Goal: Check status: Check status

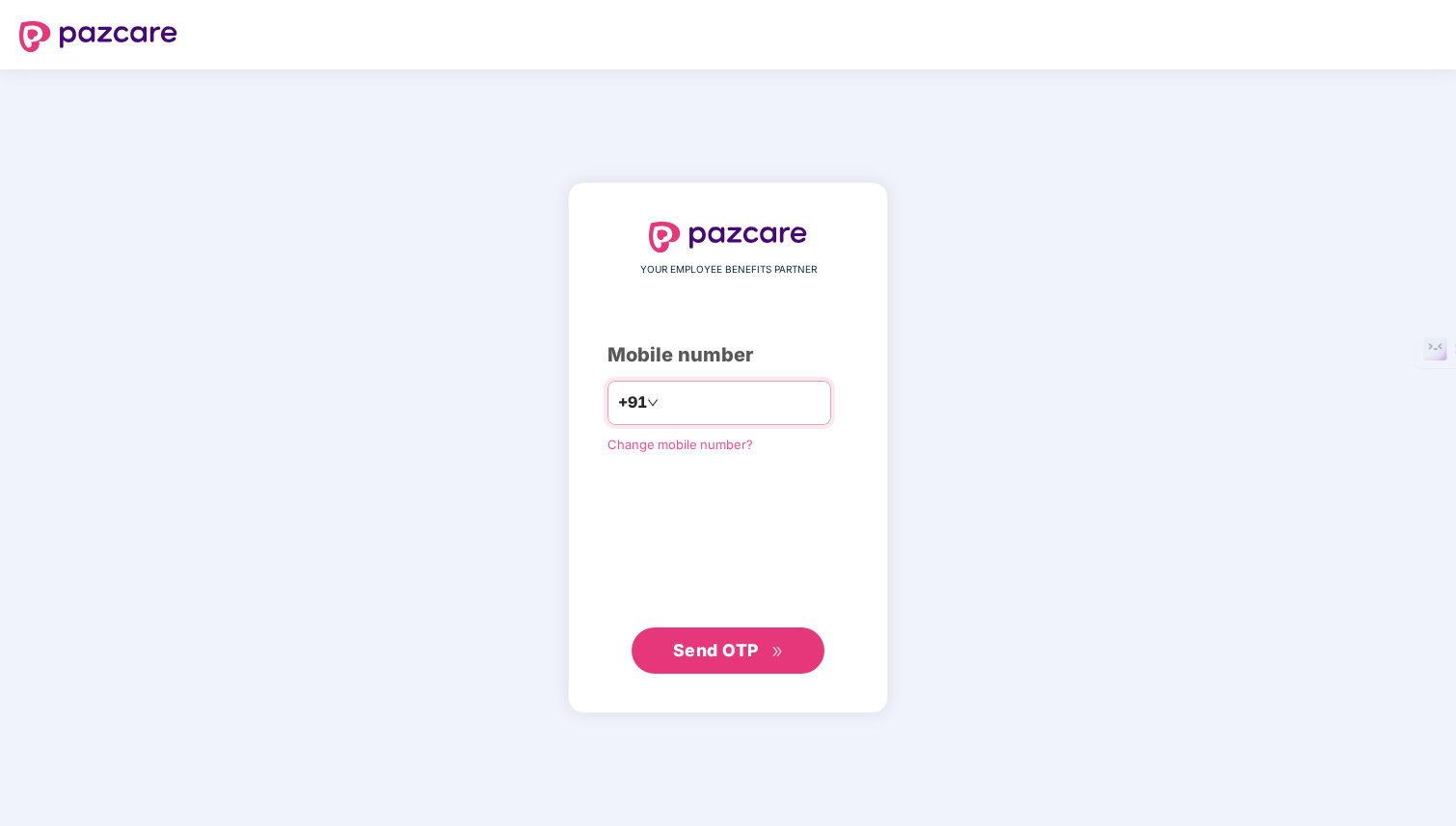
type input "**********"
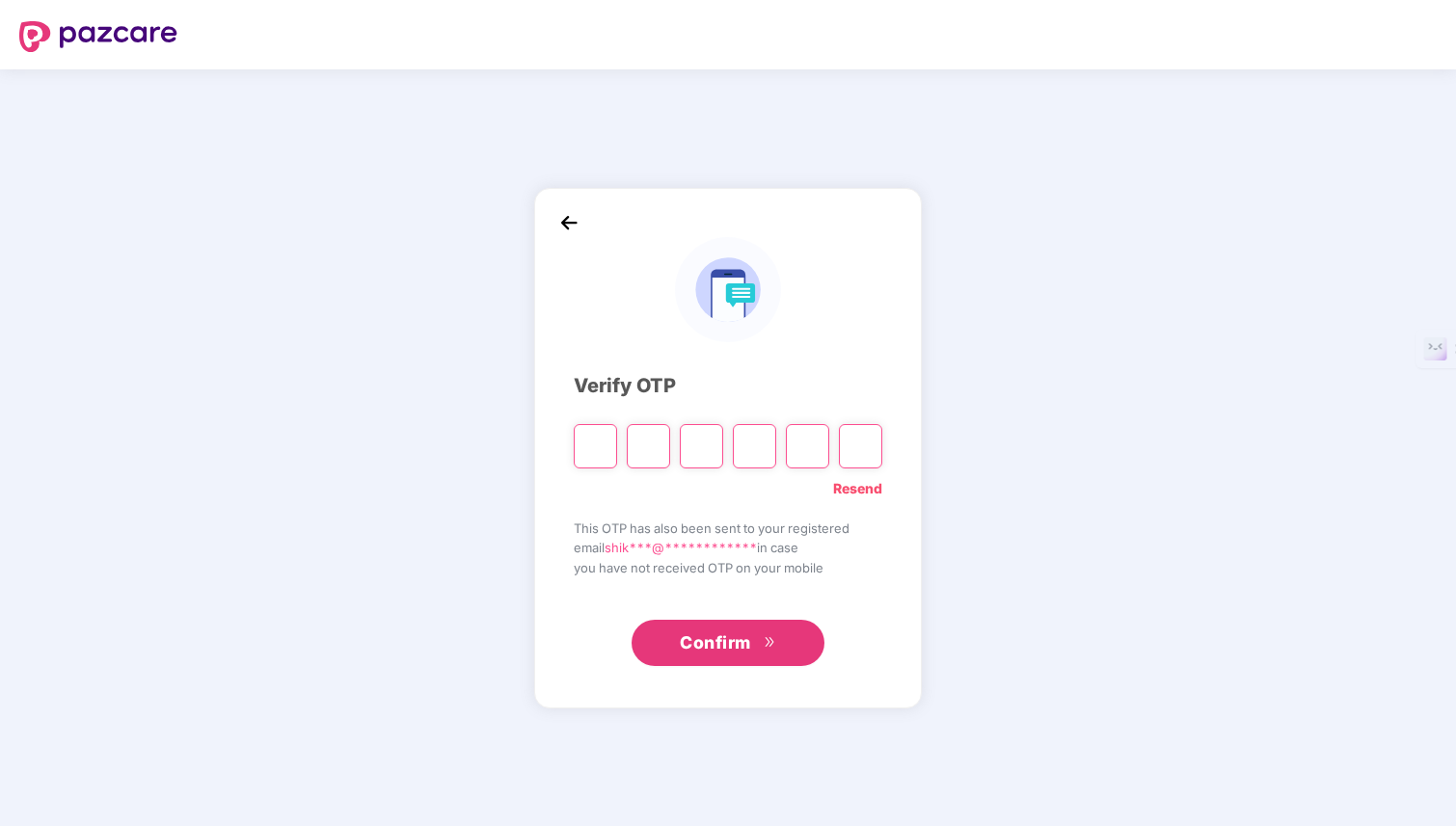
type input "*"
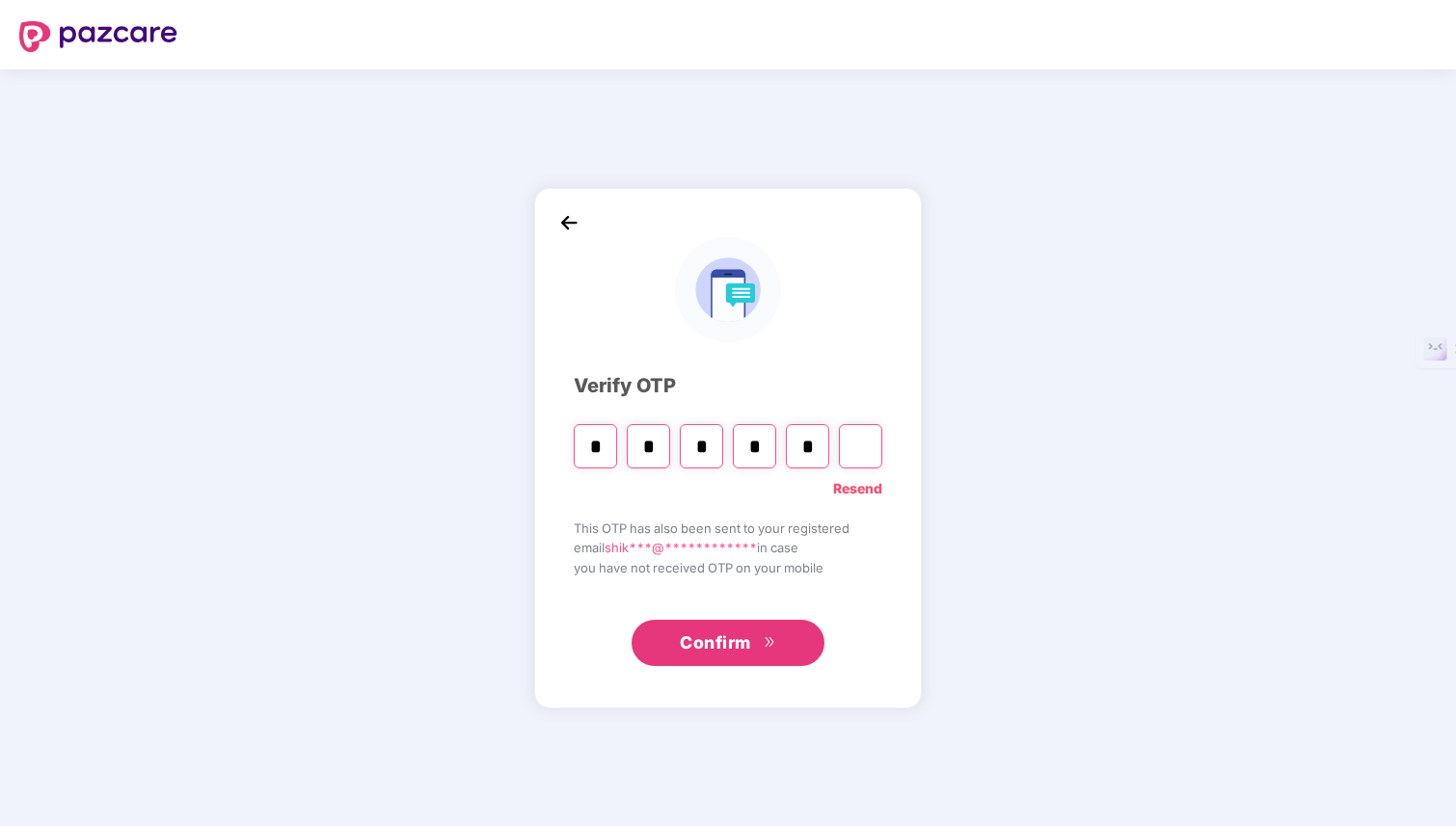
type input "*"
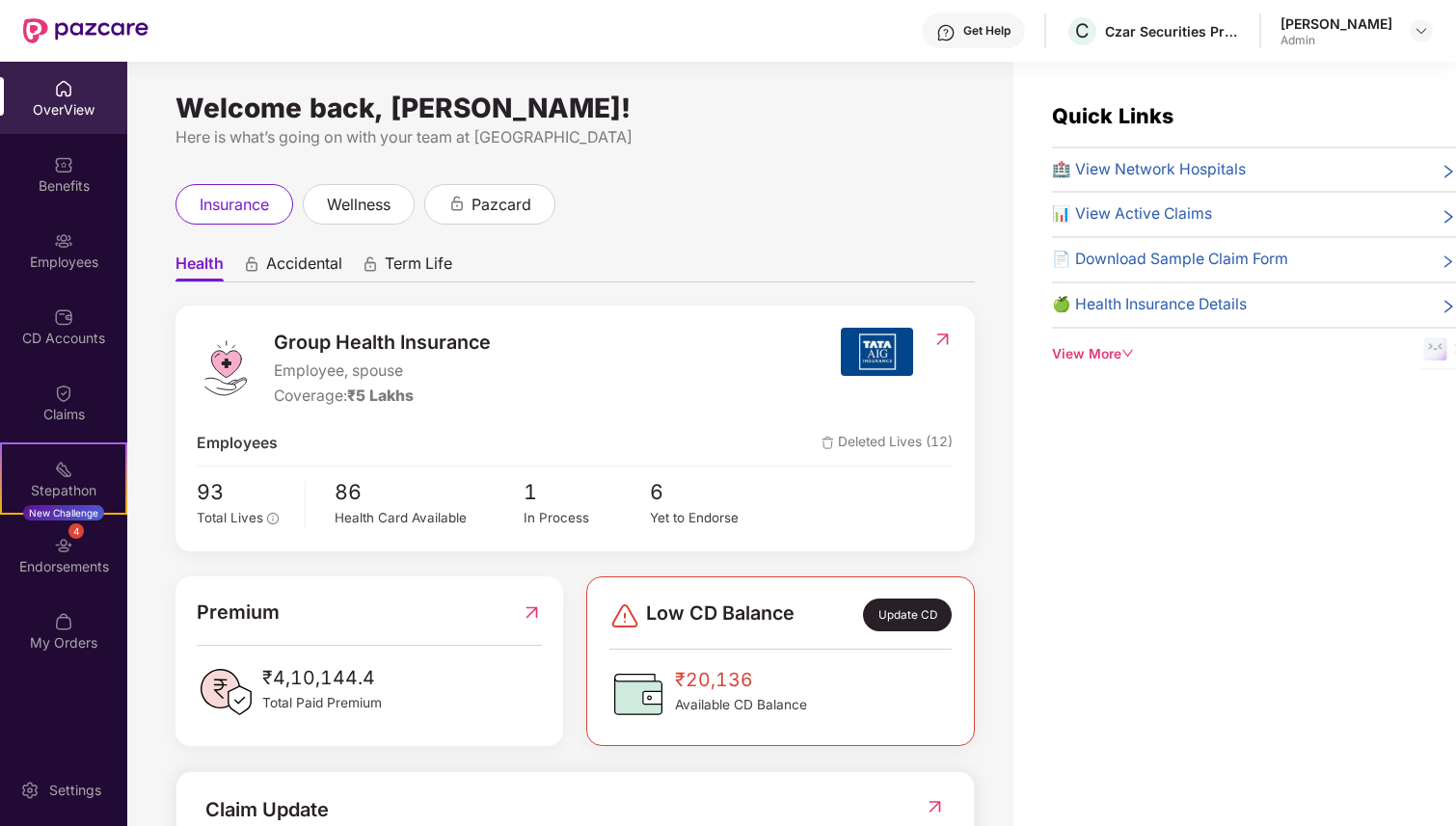
scroll to position [48, 0]
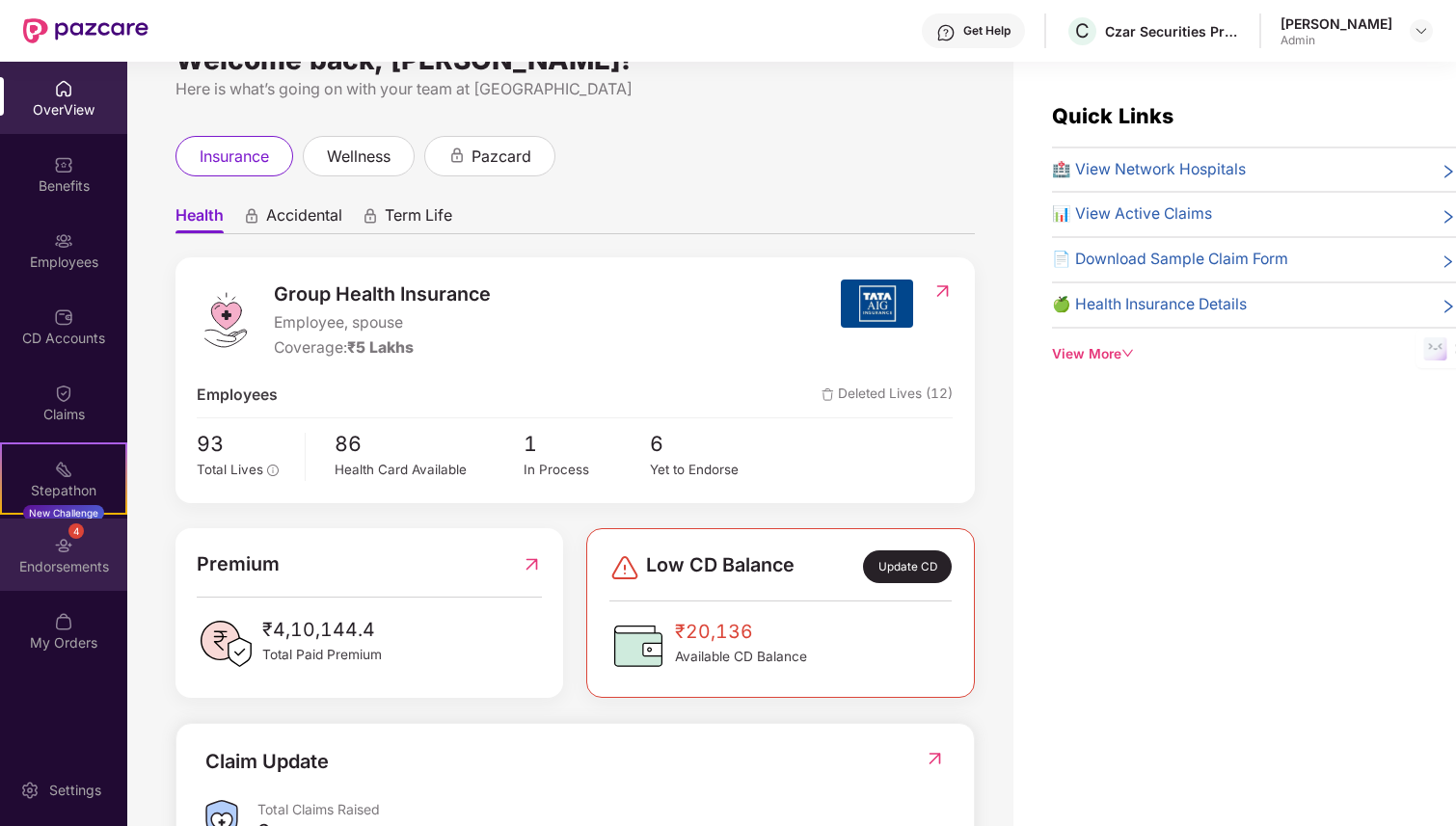
click at [64, 539] on img at bounding box center [63, 545] width 19 height 19
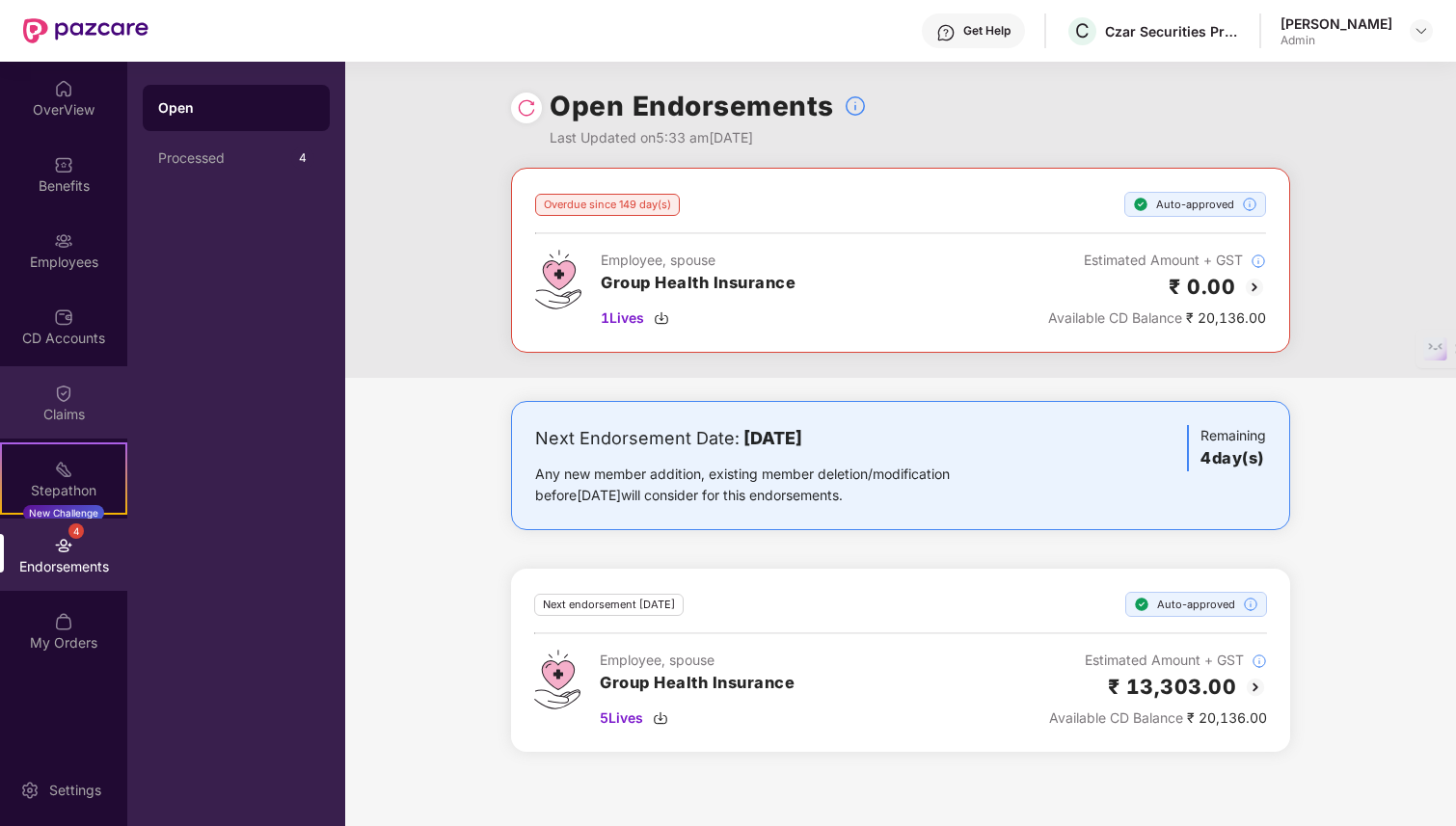
click at [75, 413] on div "Claims" at bounding box center [64, 413] width 127 height 19
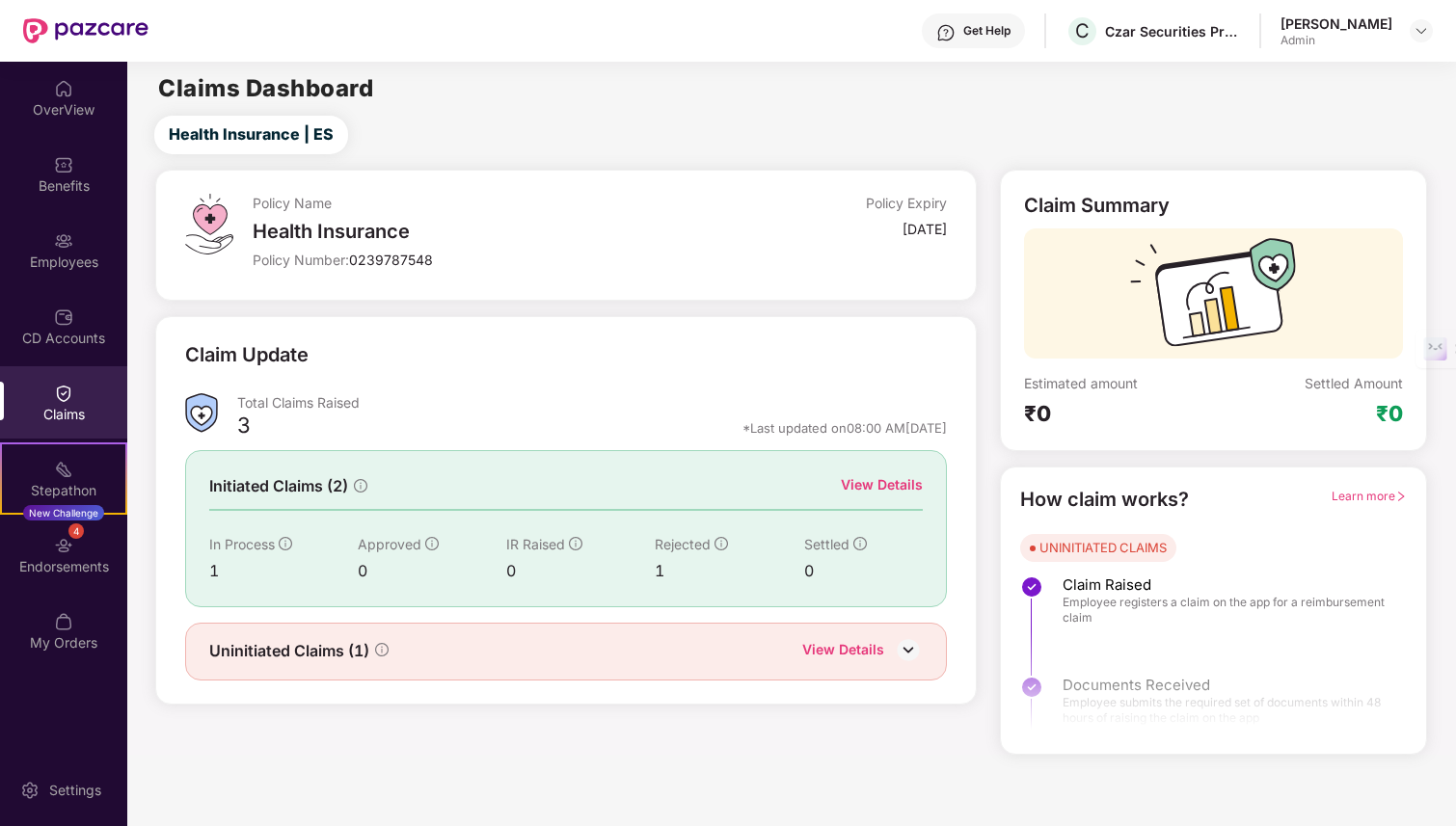
click at [913, 646] on img at bounding box center [908, 649] width 29 height 29
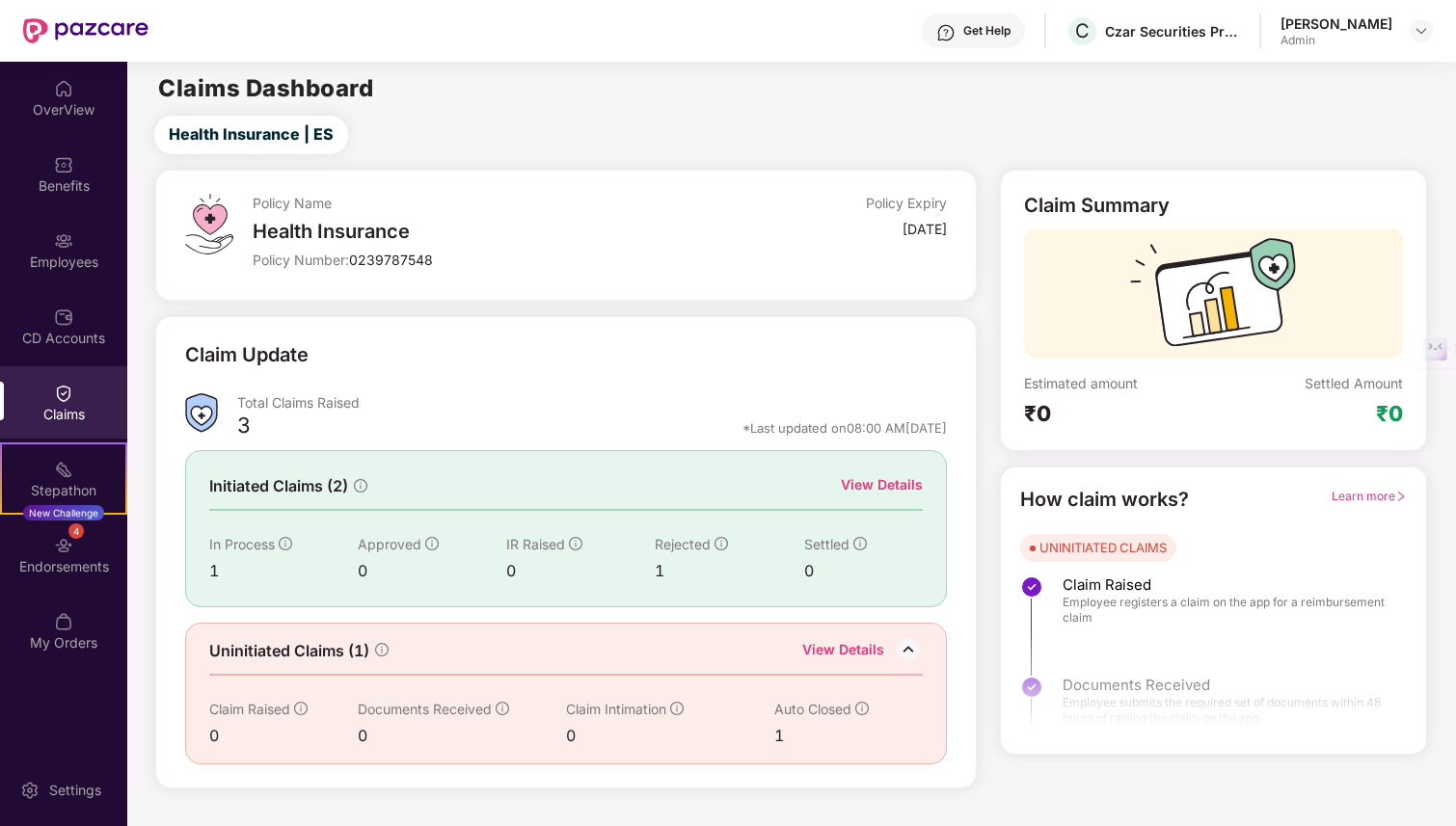
click at [876, 467] on div "Initiated Claims (2) View Details In Process 1 Approved 0 IR Raised 0 Rejected …" at bounding box center [566, 528] width 762 height 156
click at [876, 477] on div "View Details" at bounding box center [881, 484] width 82 height 21
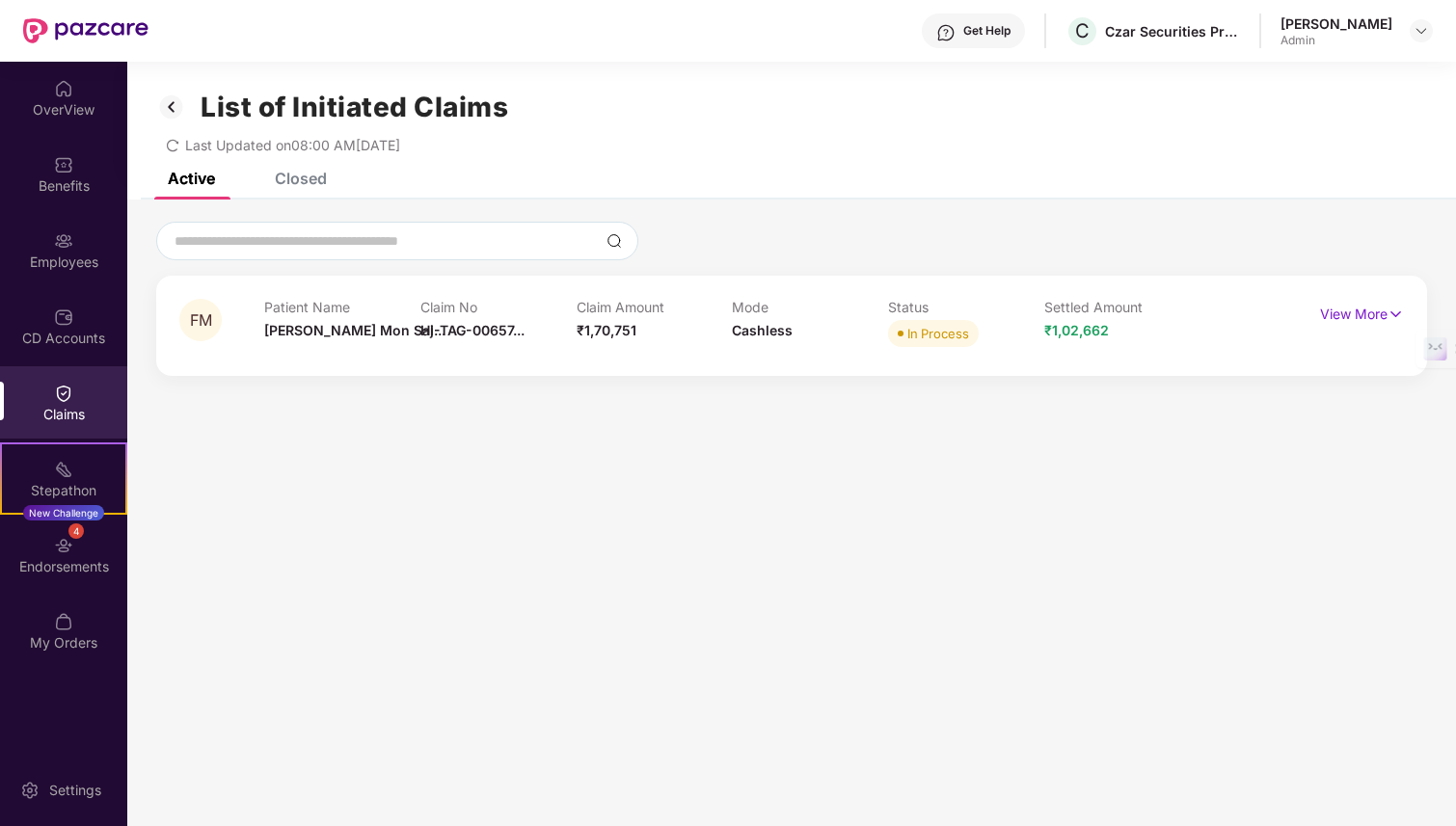
click at [524, 339] on div "Claim No HI-TAG-00657..." at bounding box center [498, 324] width 156 height 53
click at [1350, 311] on p "View More" at bounding box center [1362, 311] width 84 height 26
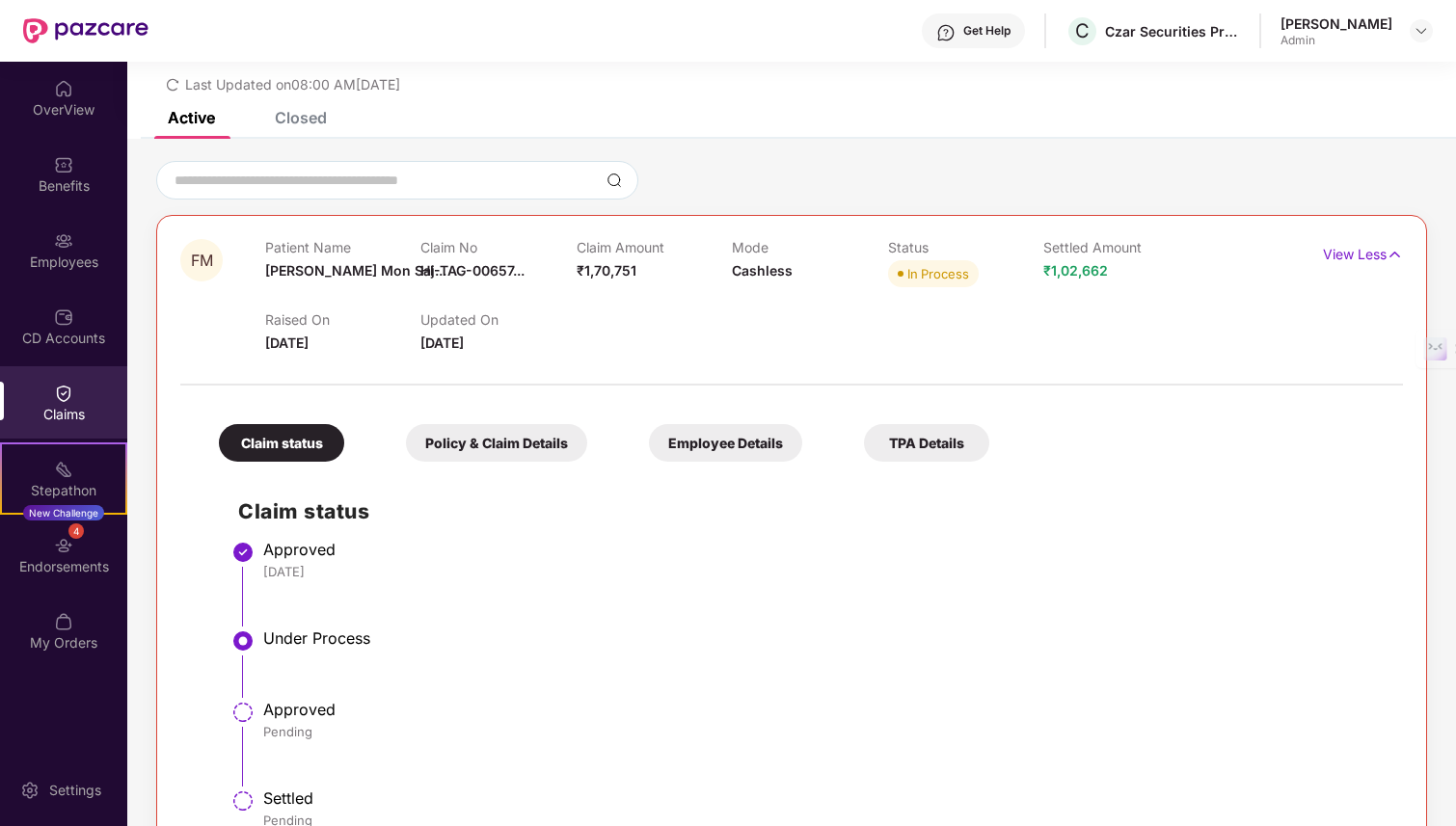
scroll to position [119, 0]
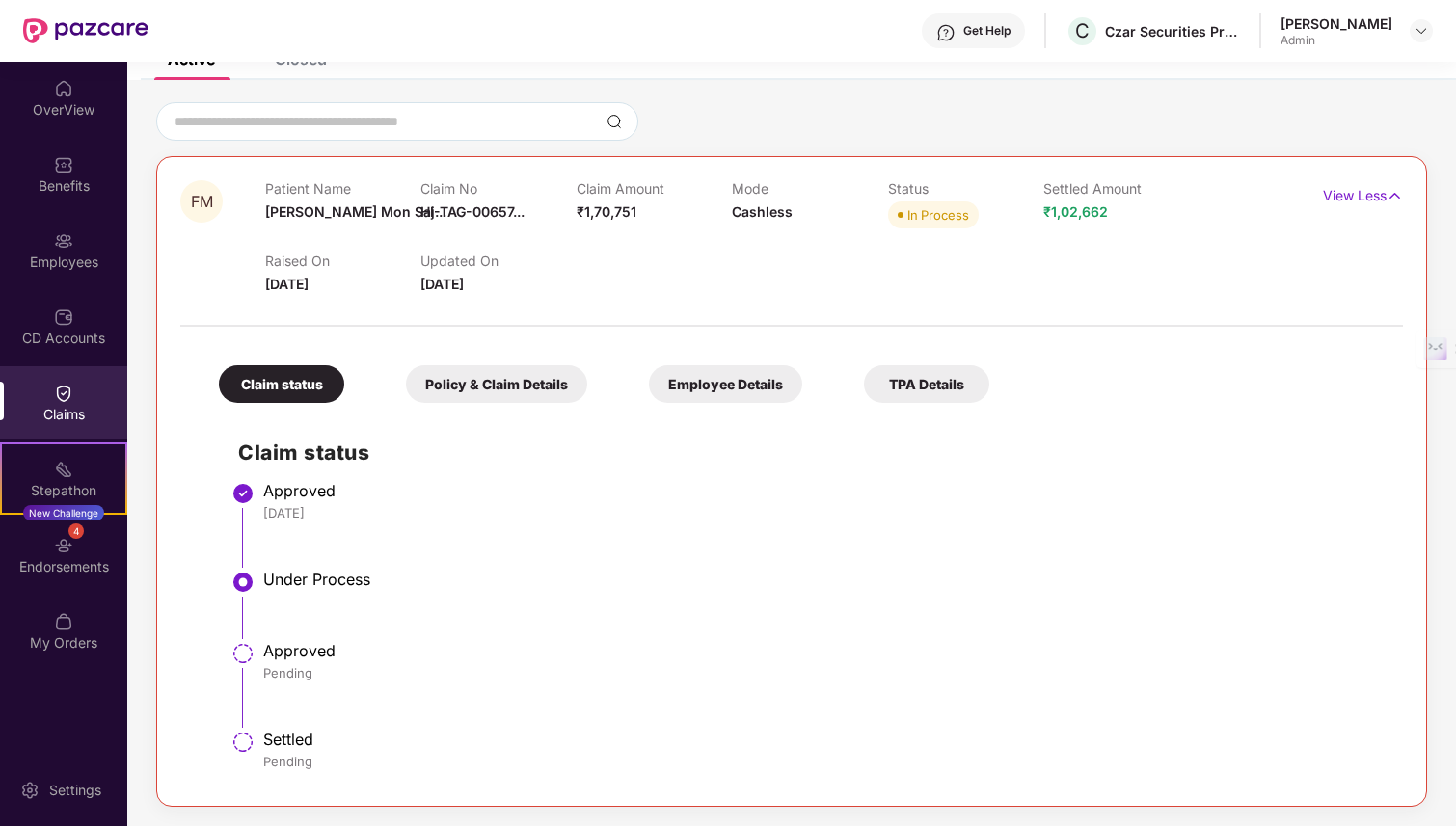
click at [490, 383] on div "Policy & Claim Details" at bounding box center [496, 384] width 181 height 38
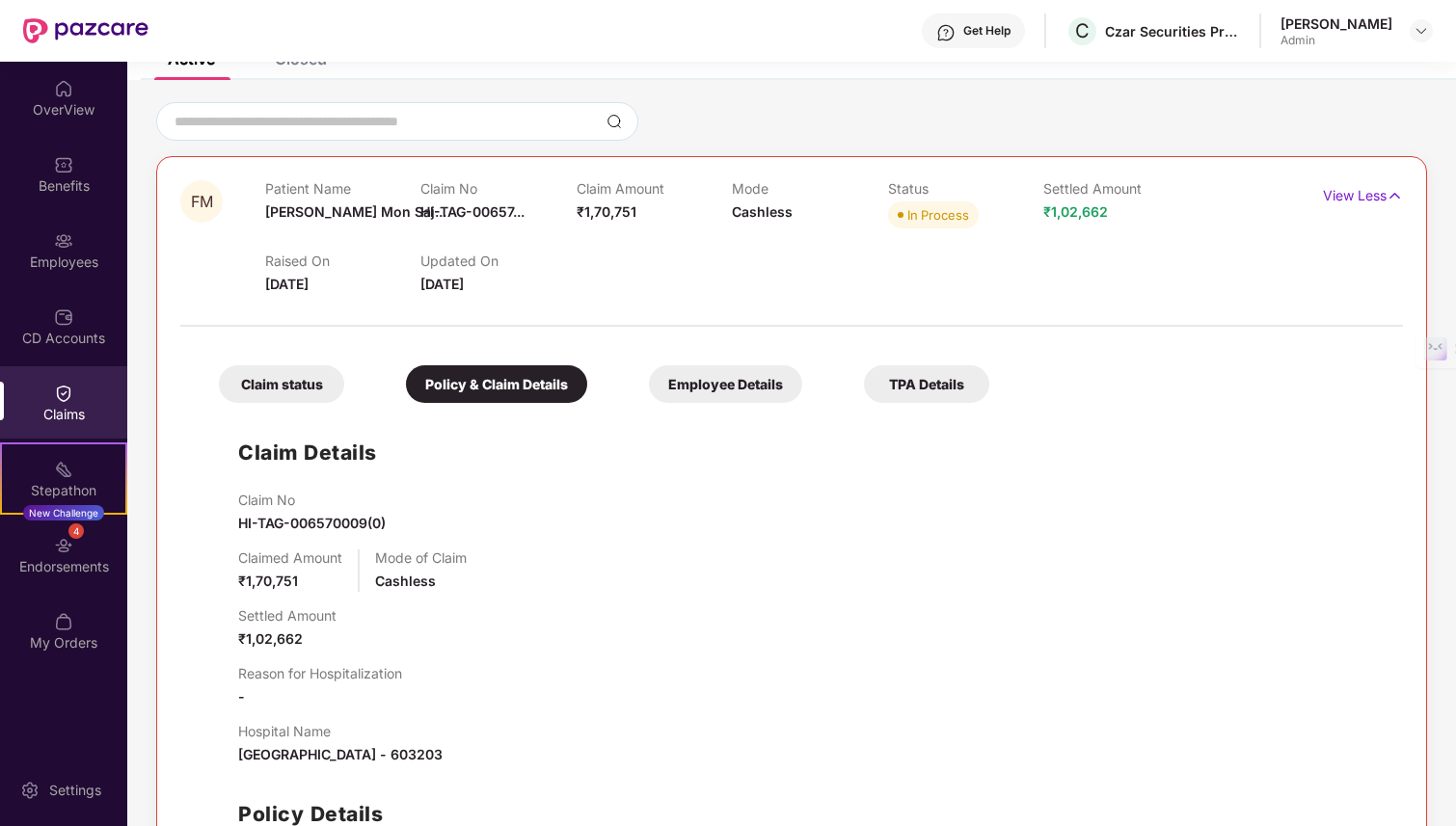
scroll to position [305, 0]
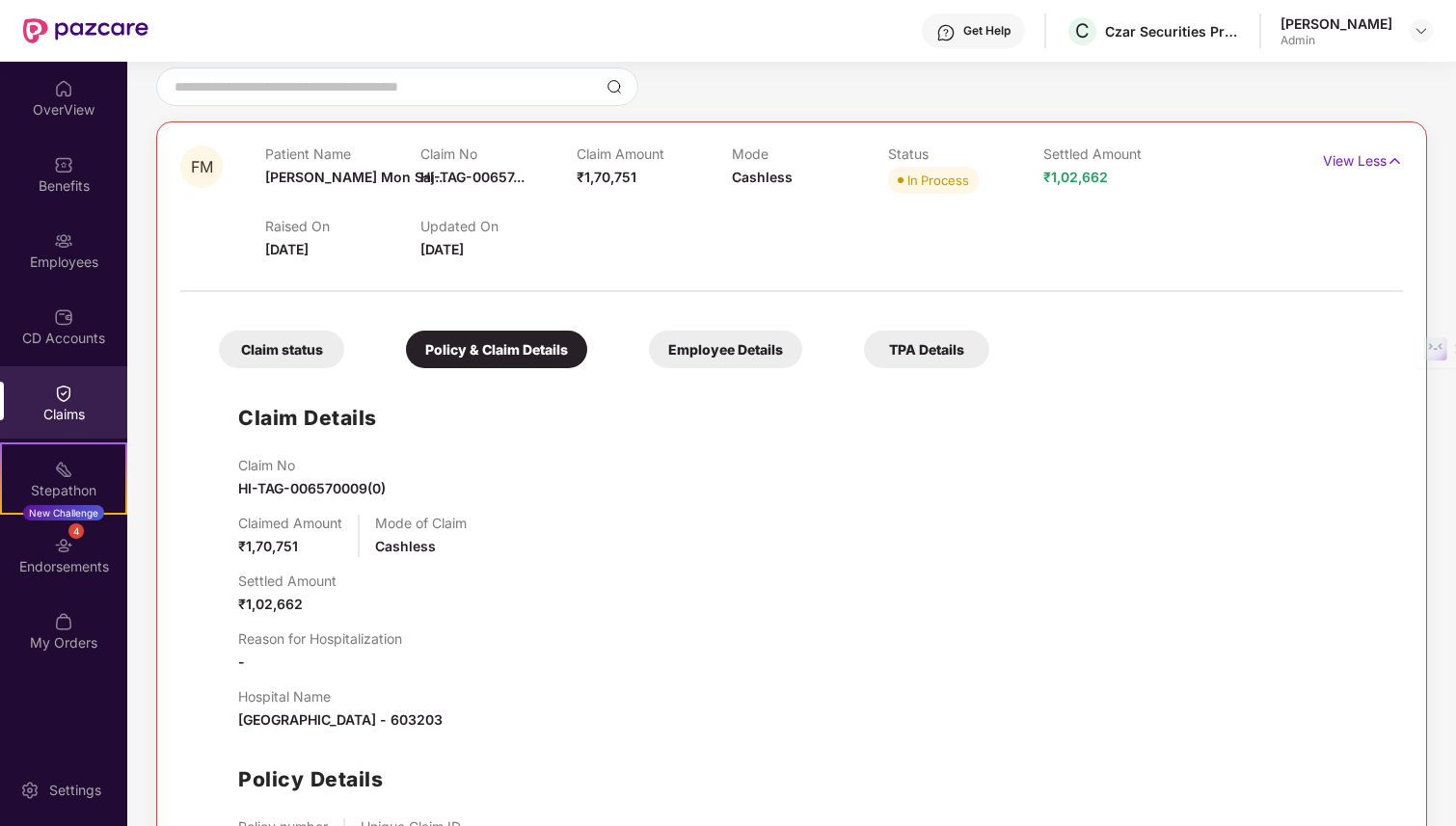
click at [707, 358] on div "Employee Details" at bounding box center [725, 349] width 153 height 38
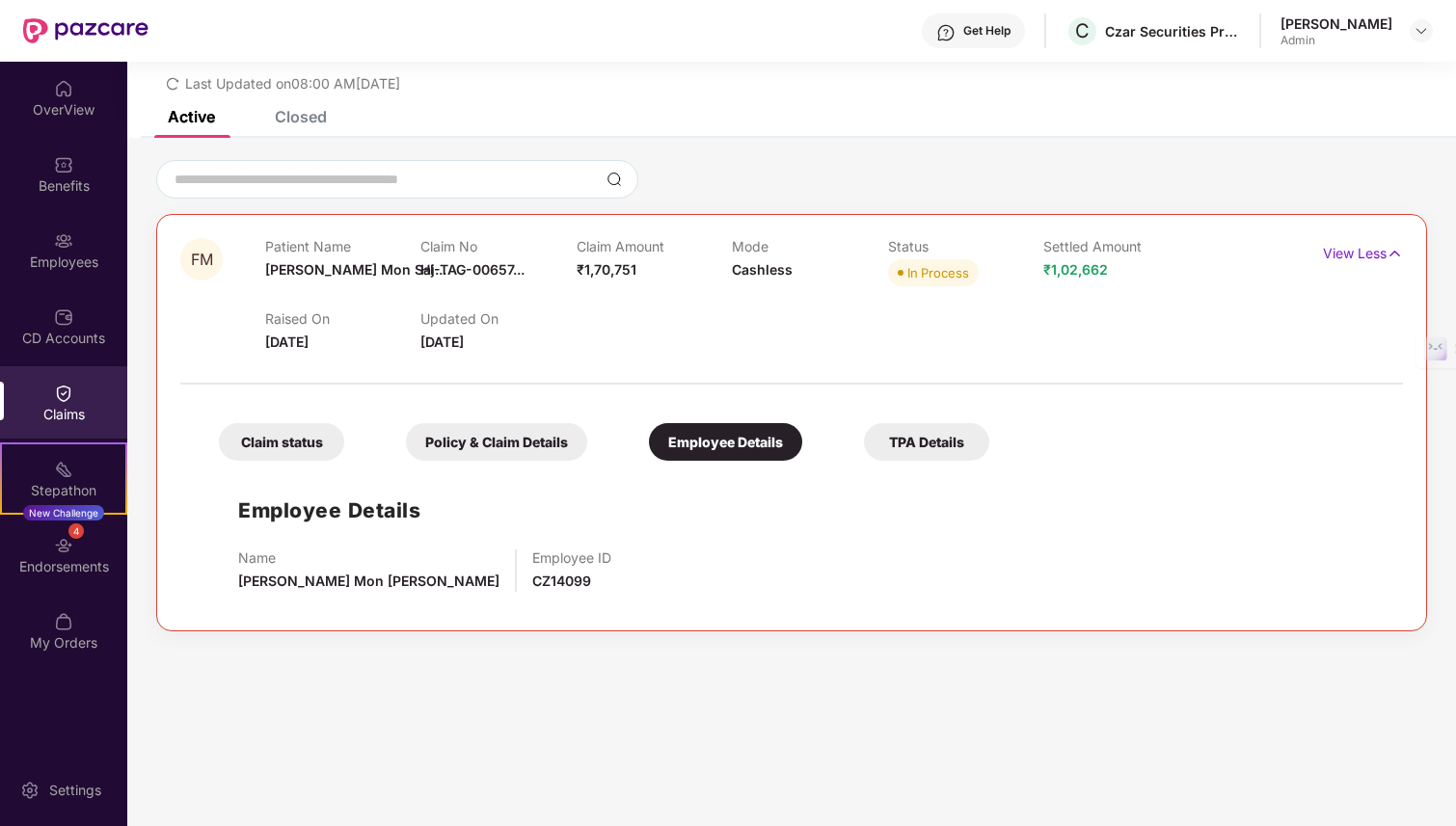
click at [917, 449] on div "TPA Details" at bounding box center [927, 442] width 125 height 38
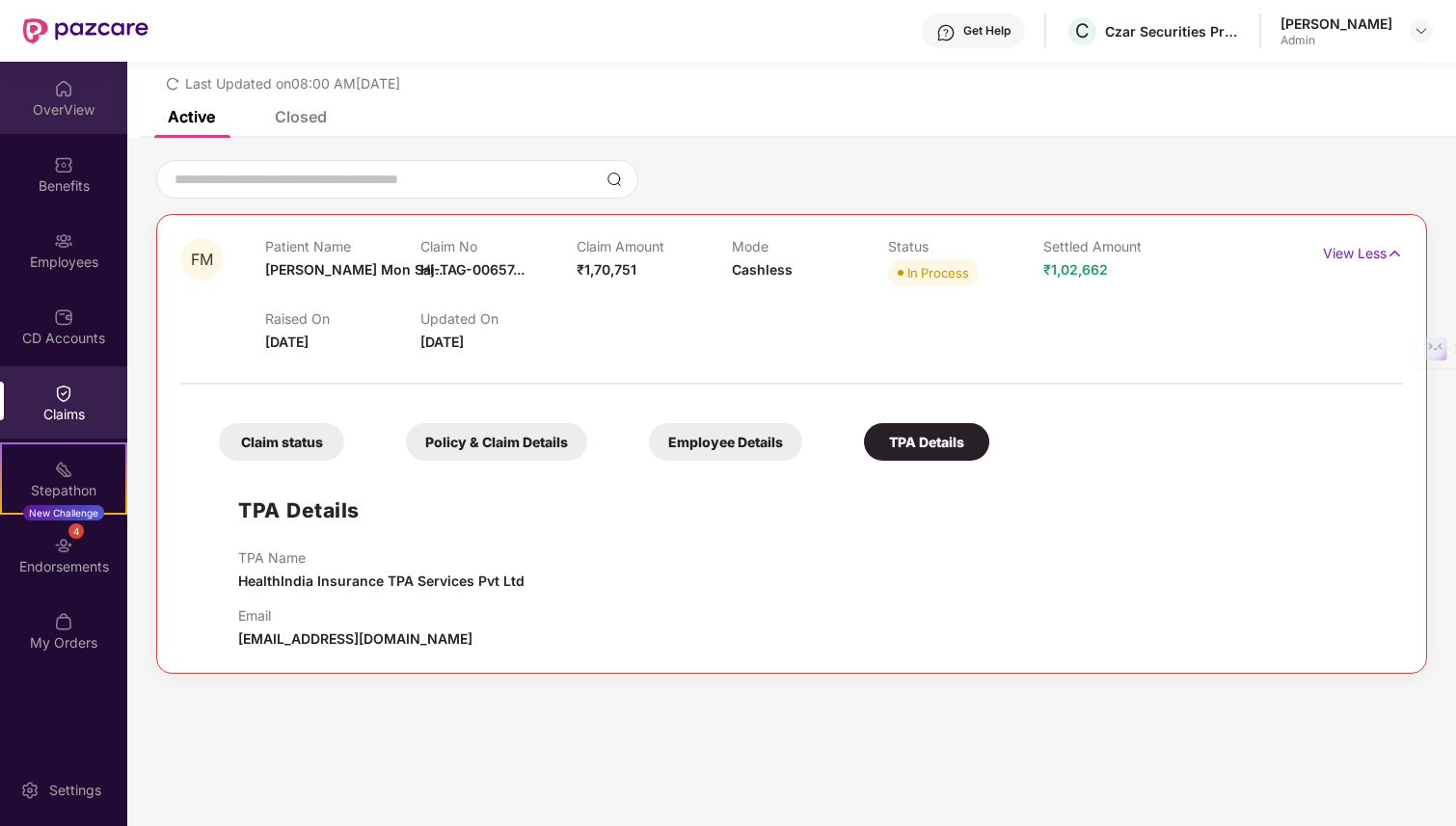
click at [79, 110] on div "OverView" at bounding box center [64, 109] width 127 height 19
